Goal: Transaction & Acquisition: Obtain resource

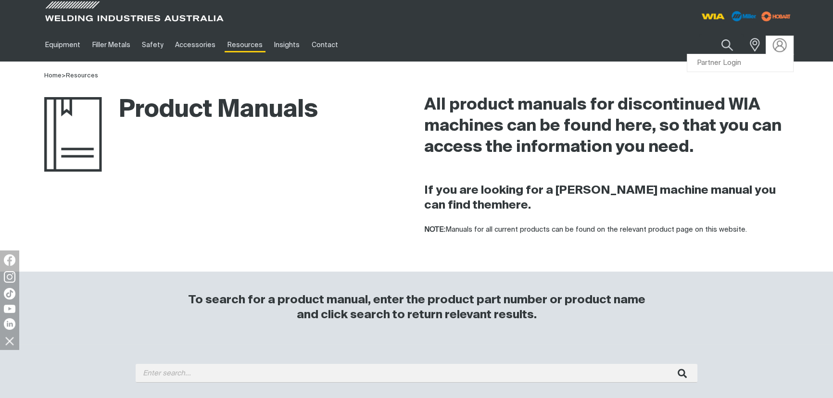
click at [776, 48] on img at bounding box center [780, 45] width 14 height 14
click at [750, 63] on link "Partner Login" at bounding box center [740, 63] width 106 height 18
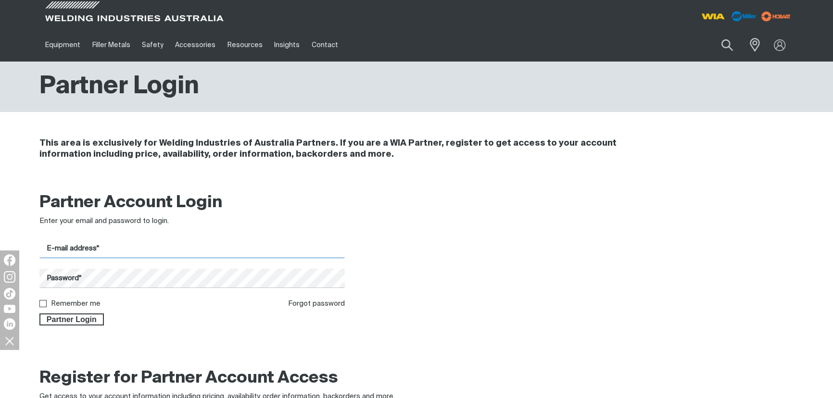
type input "[EMAIL_ADDRESS][PERSON_NAME][DOMAIN_NAME]"
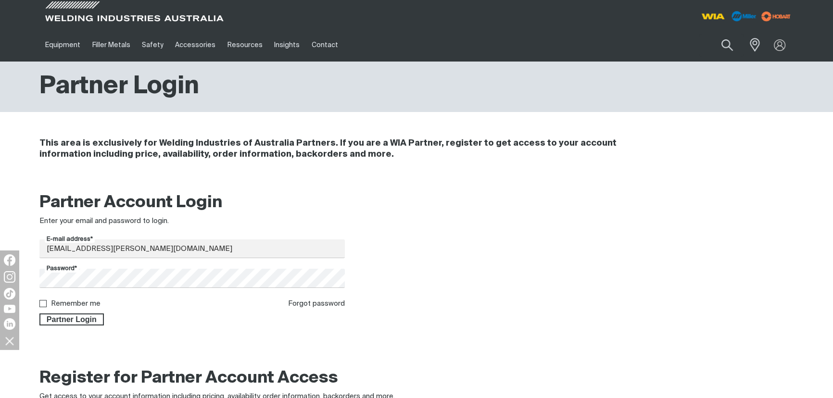
drag, startPoint x: 94, startPoint y: 317, endPoint x: 147, endPoint y: 305, distance: 54.4
click at [94, 317] on span "Partner Login" at bounding box center [71, 320] width 63 height 13
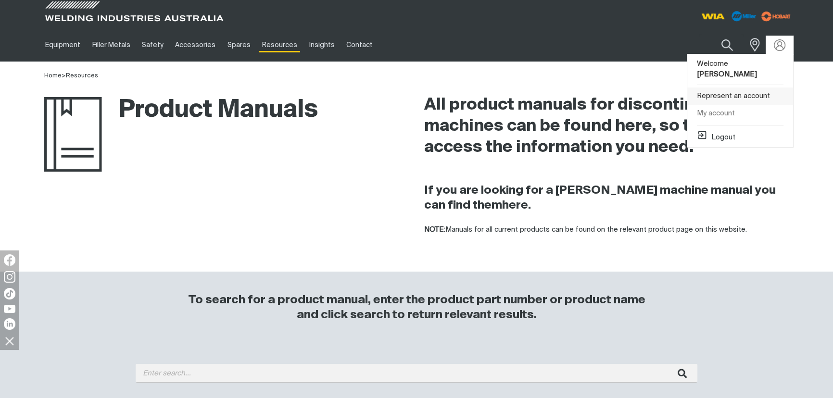
click at [756, 88] on link "Represent an account" at bounding box center [740, 97] width 106 height 18
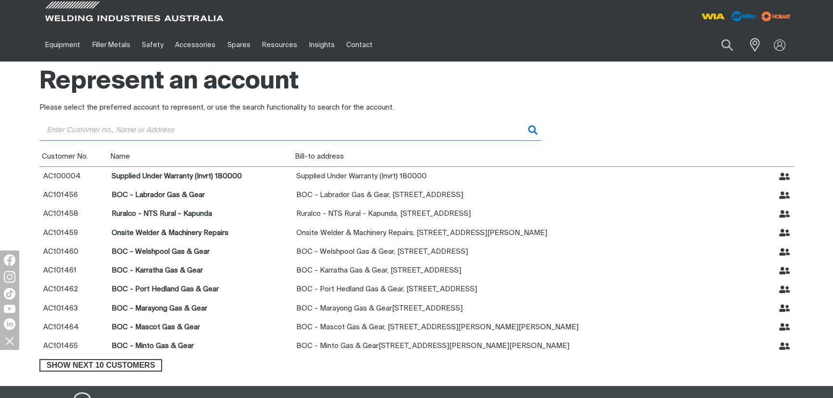
click at [52, 136] on input "Customer" at bounding box center [290, 130] width 503 height 22
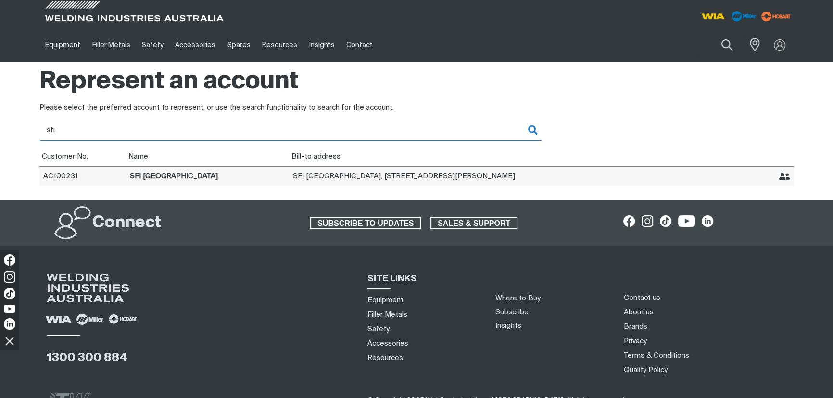
type input "sfi"
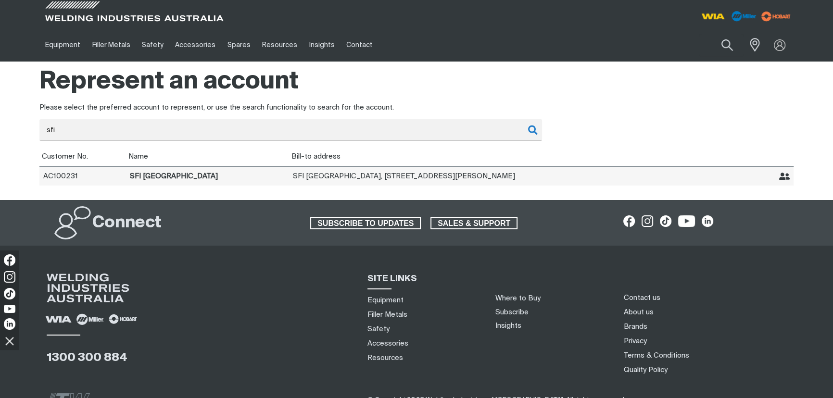
click at [783, 177] on icon "Represent SFI Australia" at bounding box center [784, 176] width 11 height 11
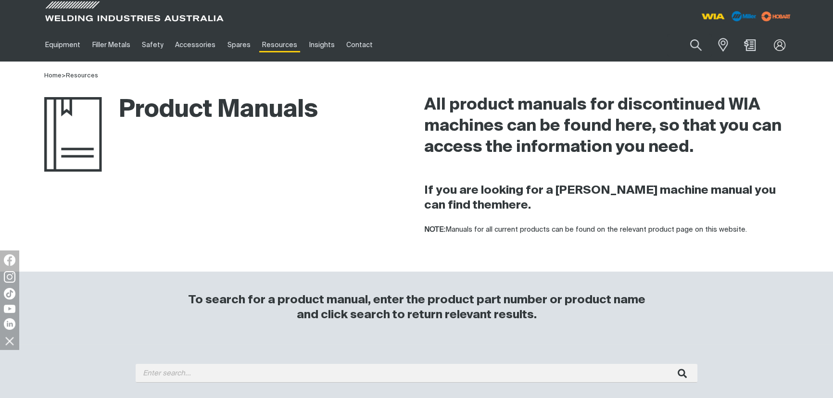
click at [742, 43] on div "0" at bounding box center [750, 45] width 31 height 18
click at [744, 47] on span "Shopping cart (0 product(s))" at bounding box center [750, 45] width 15 height 12
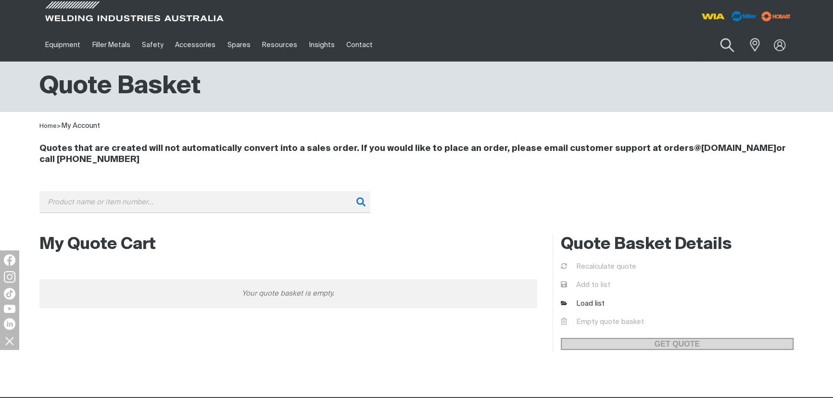
click at [728, 48] on button "Search products" at bounding box center [727, 45] width 39 height 27
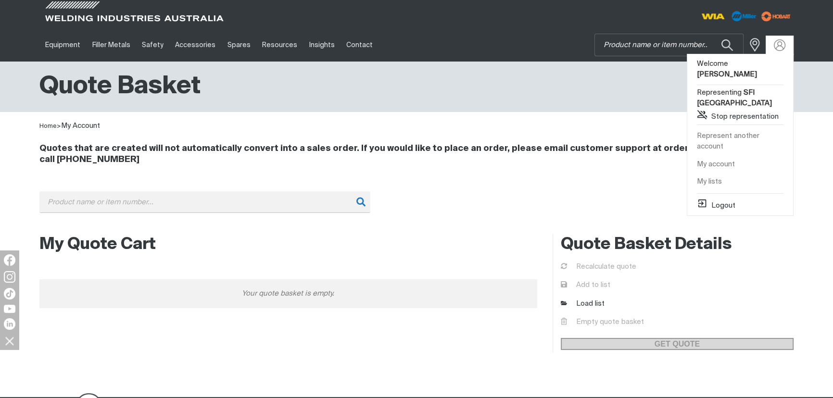
click at [721, 156] on link "My account" at bounding box center [740, 165] width 106 height 18
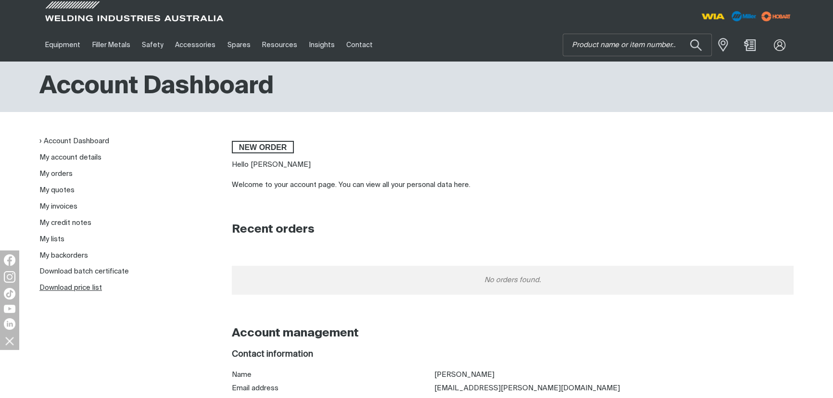
click at [92, 284] on link "Download price list" at bounding box center [70, 287] width 63 height 7
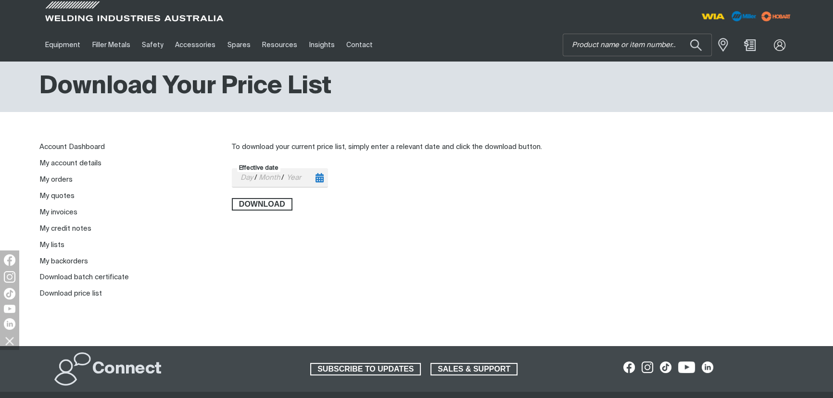
click at [322, 180] on icon "Toggle calendar" at bounding box center [320, 178] width 8 height 10
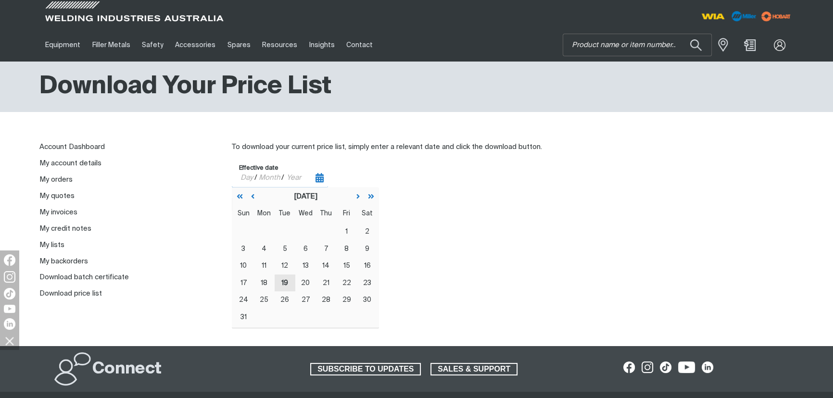
click at [283, 282] on abbr "19" at bounding box center [284, 283] width 7 height 6
type input "[DATE]"
type input "19"
type input "08"
type input "2025"
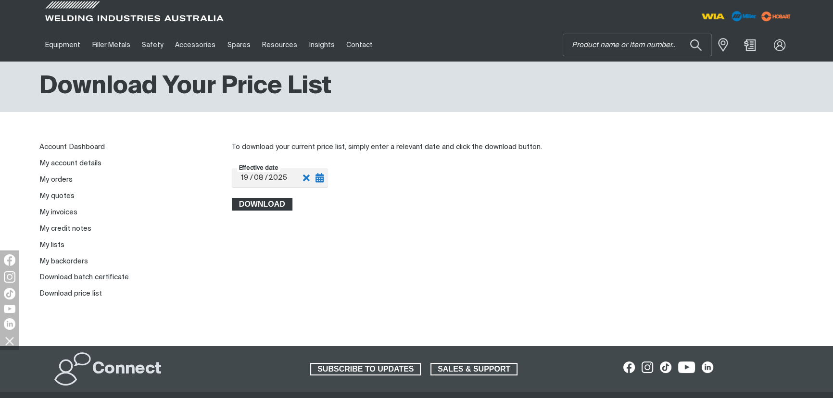
click at [262, 202] on span "Download" at bounding box center [262, 204] width 59 height 13
